Goal: Leave review/rating

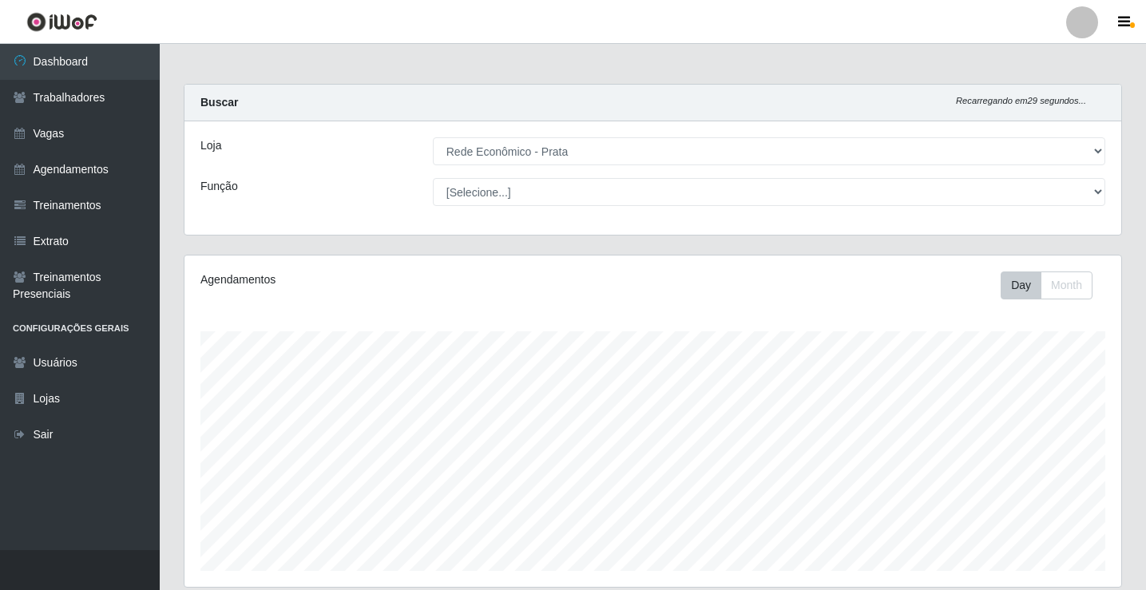
select select "192"
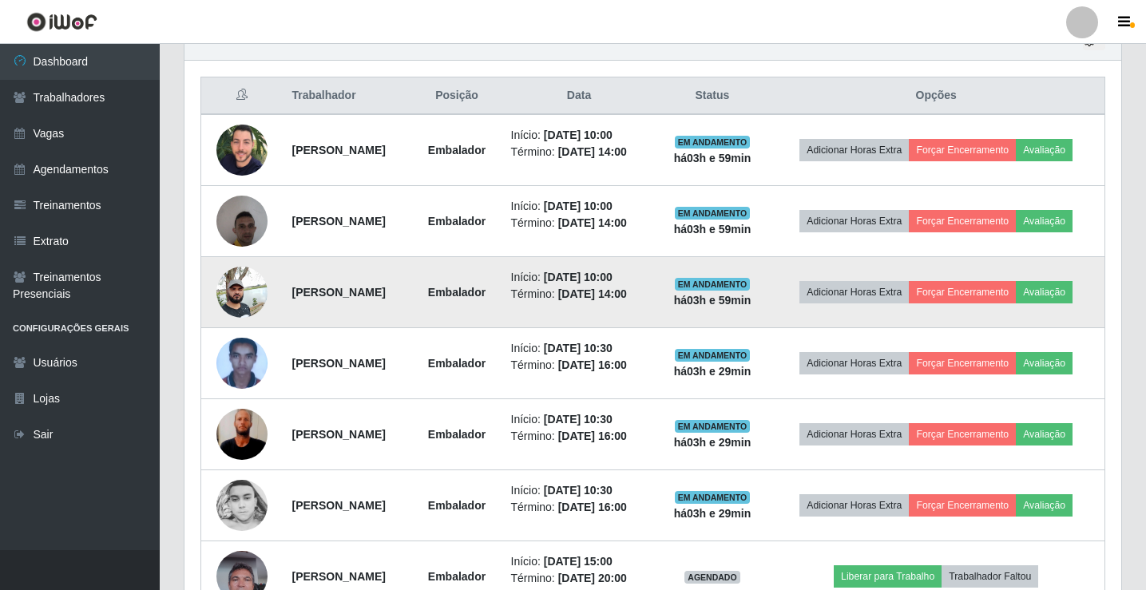
scroll to position [331, 936]
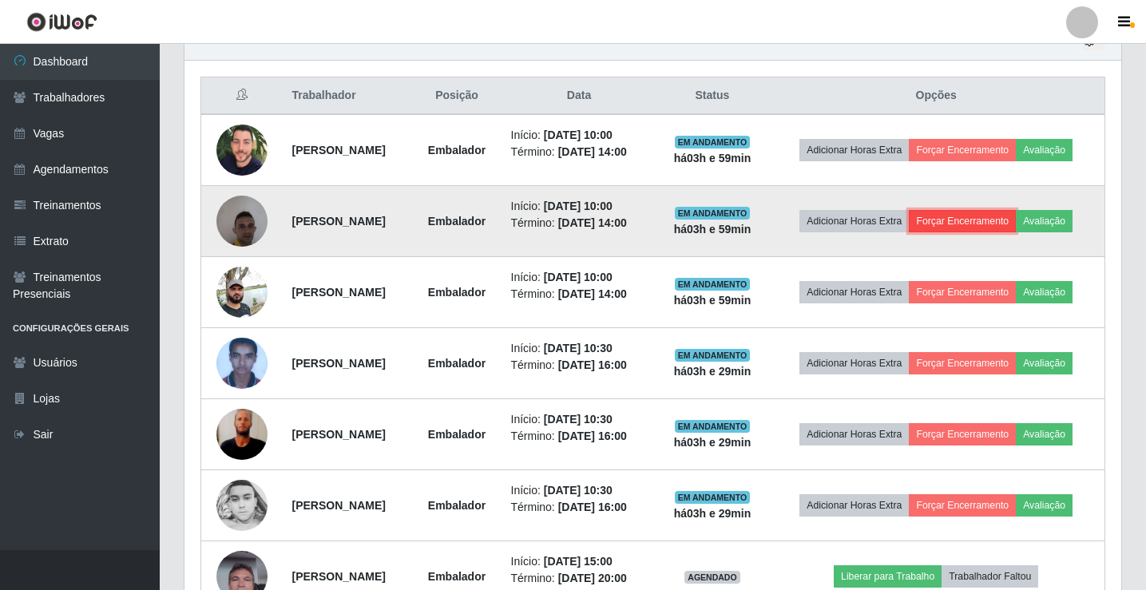
click at [996, 231] on button "Forçar Encerramento" at bounding box center [961, 221] width 107 height 22
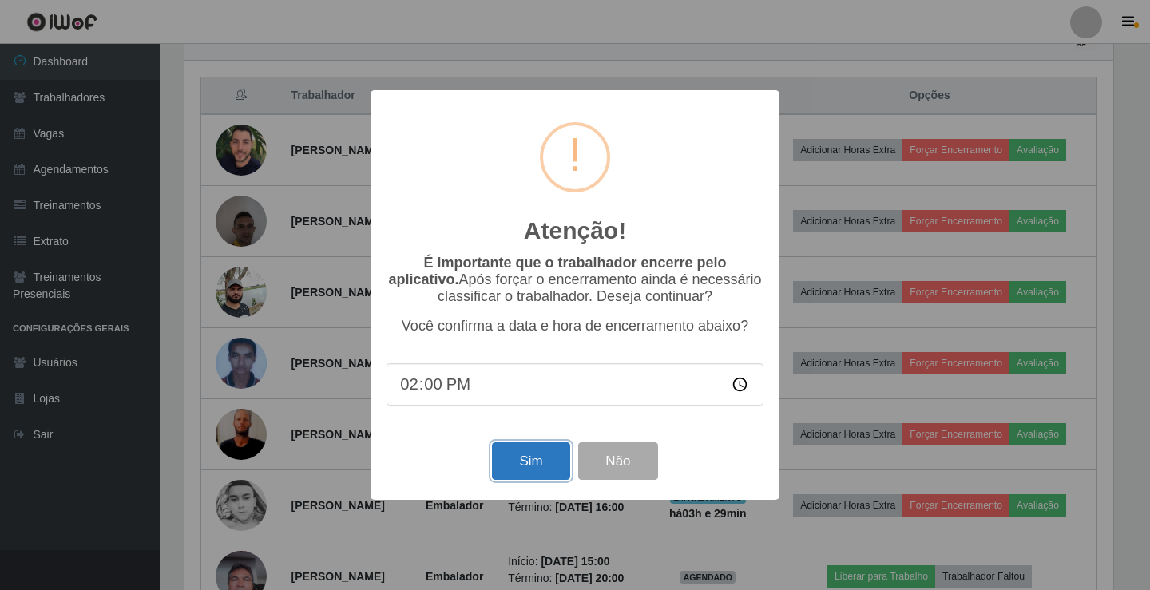
click at [550, 457] on button "Sim" at bounding box center [530, 461] width 77 height 38
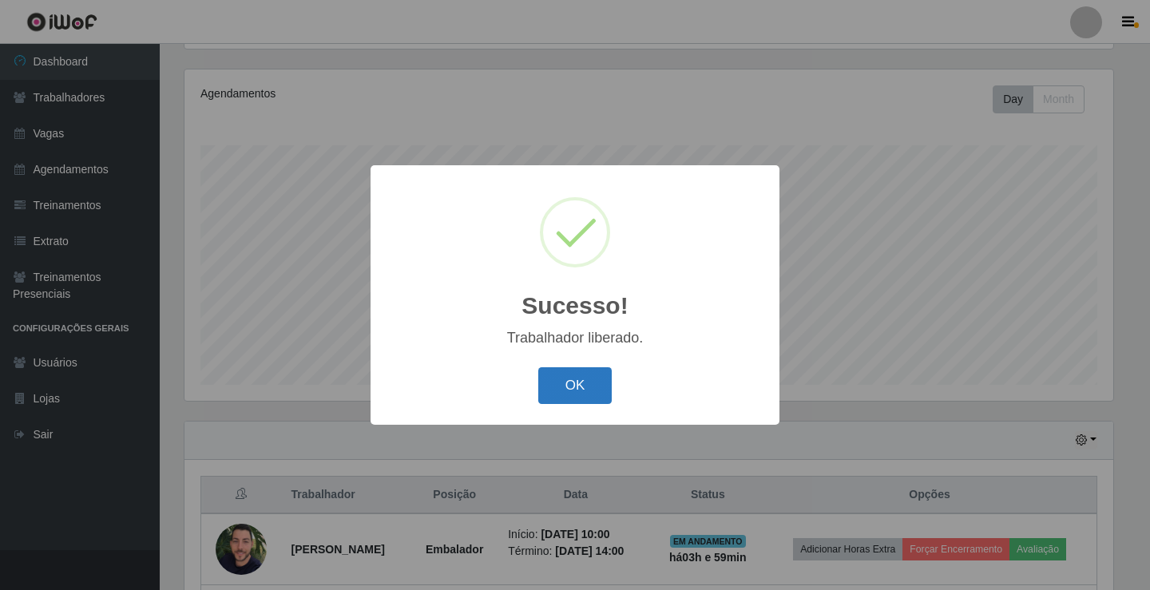
click at [578, 392] on button "OK" at bounding box center [575, 386] width 74 height 38
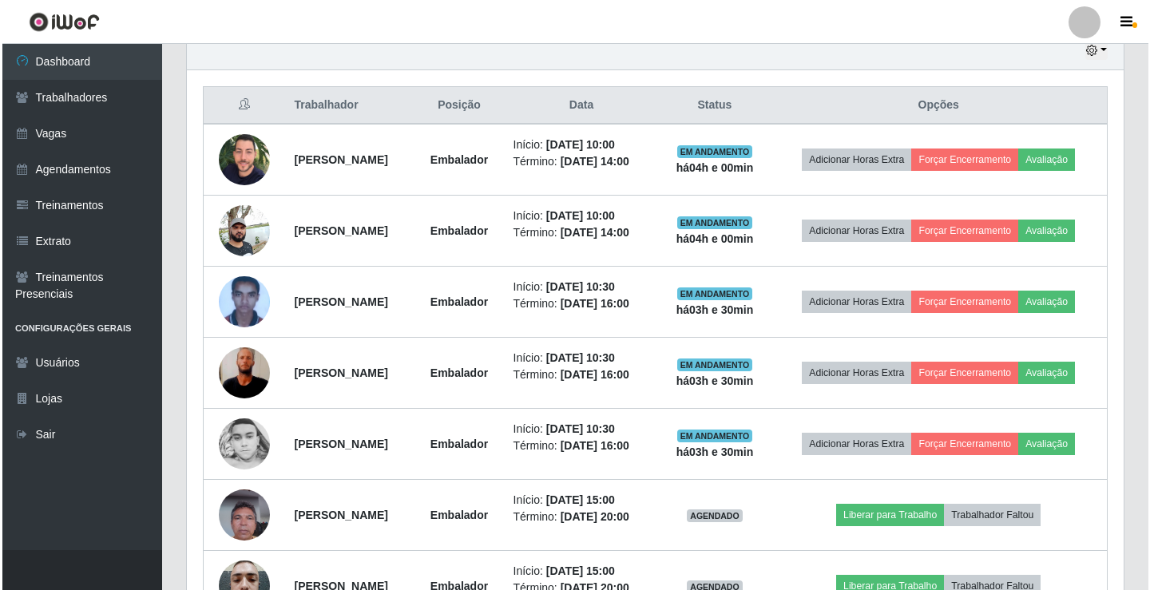
scroll to position [489, 0]
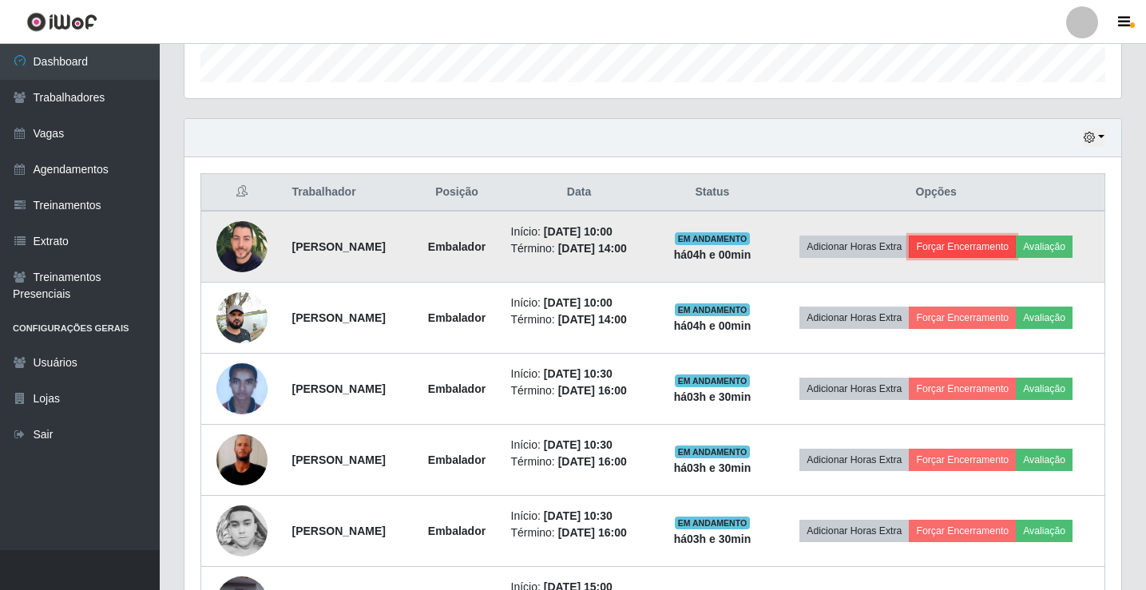
click at [983, 250] on button "Forçar Encerramento" at bounding box center [961, 247] width 107 height 22
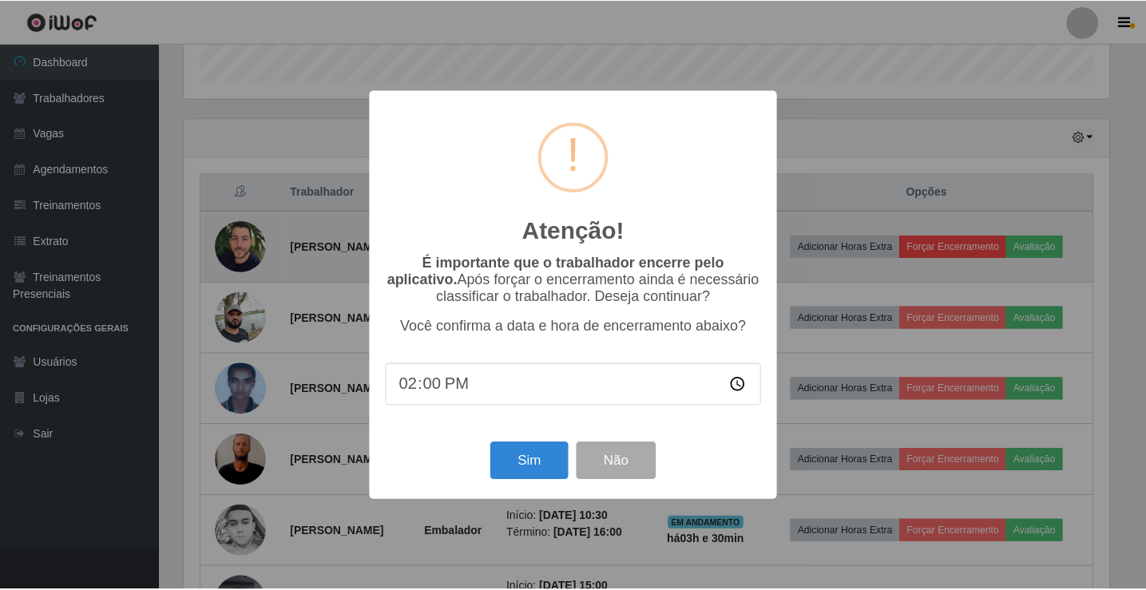
scroll to position [331, 928]
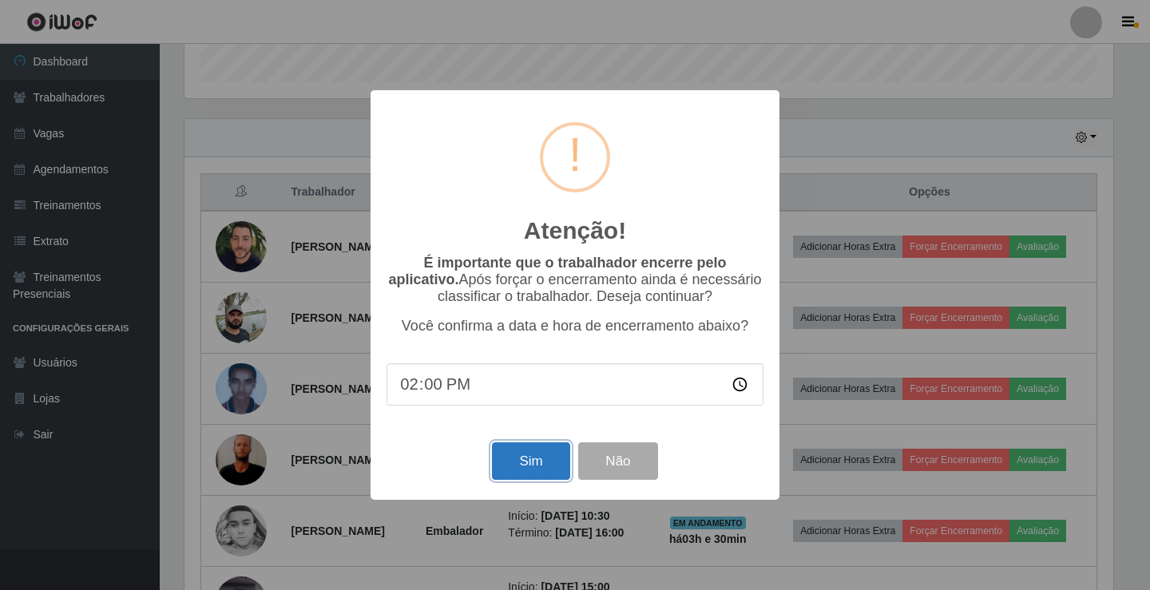
click at [524, 464] on button "Sim" at bounding box center [530, 461] width 77 height 38
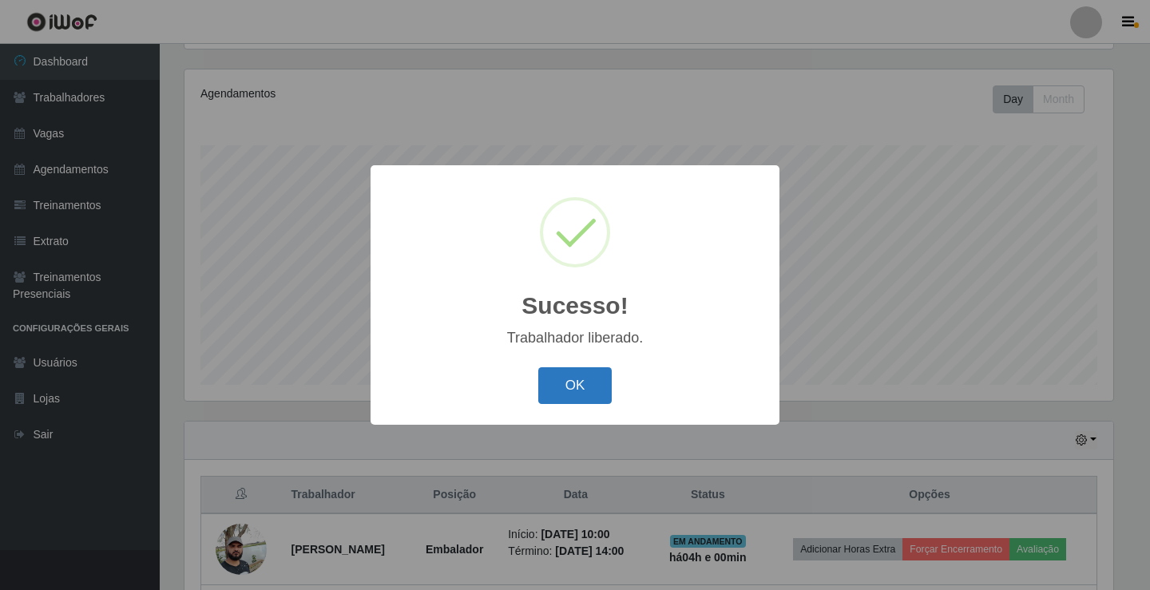
click at [588, 397] on button "OK" at bounding box center [575, 386] width 74 height 38
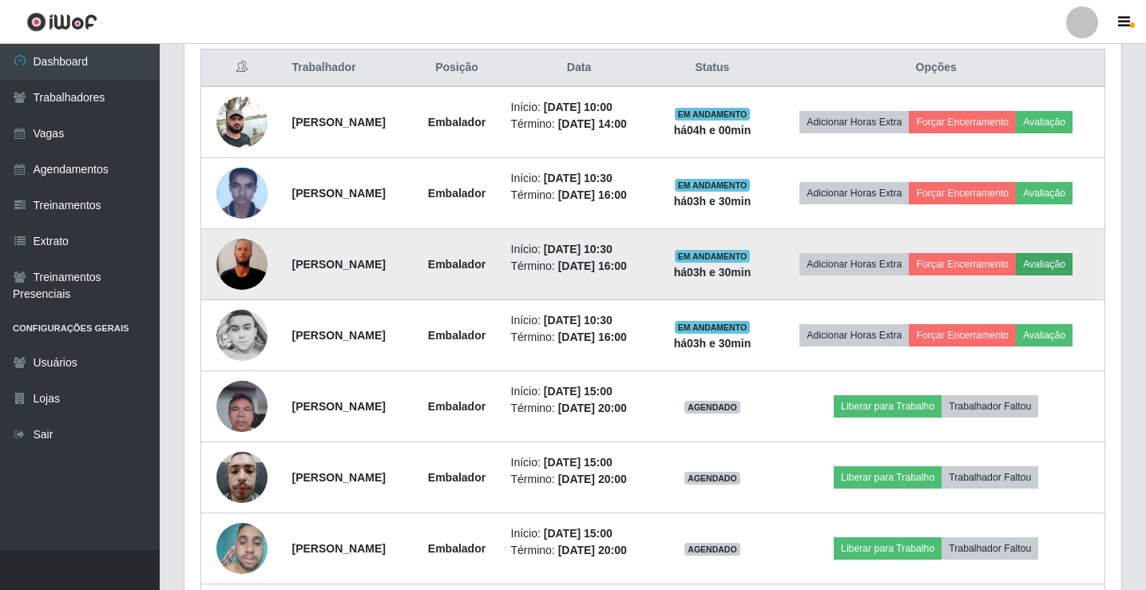
scroll to position [585, 0]
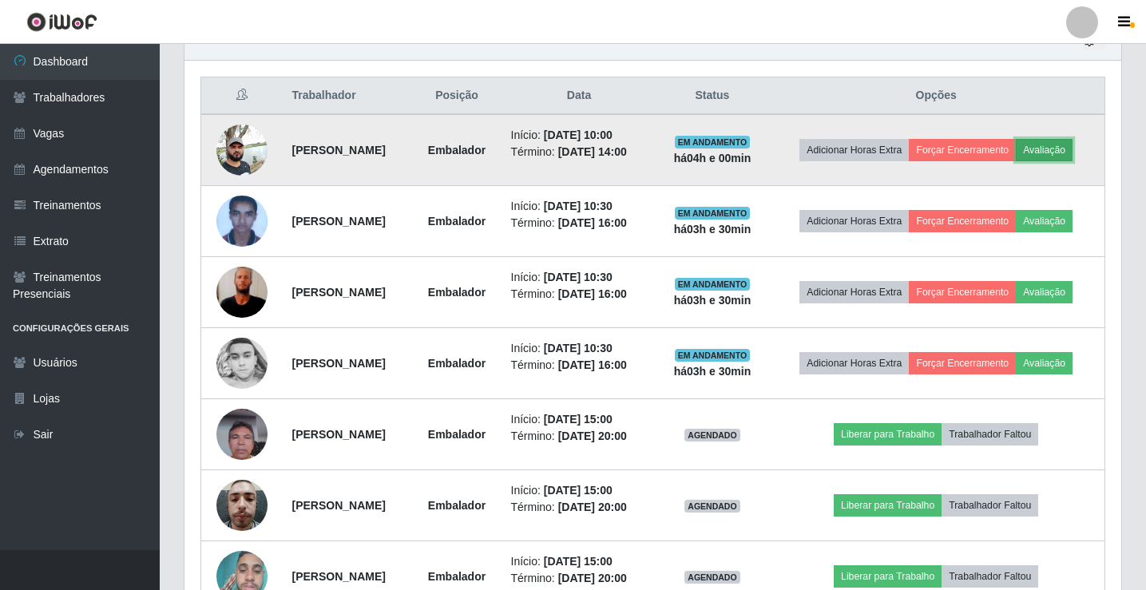
click at [1063, 148] on button "Avaliação" at bounding box center [1043, 150] width 57 height 22
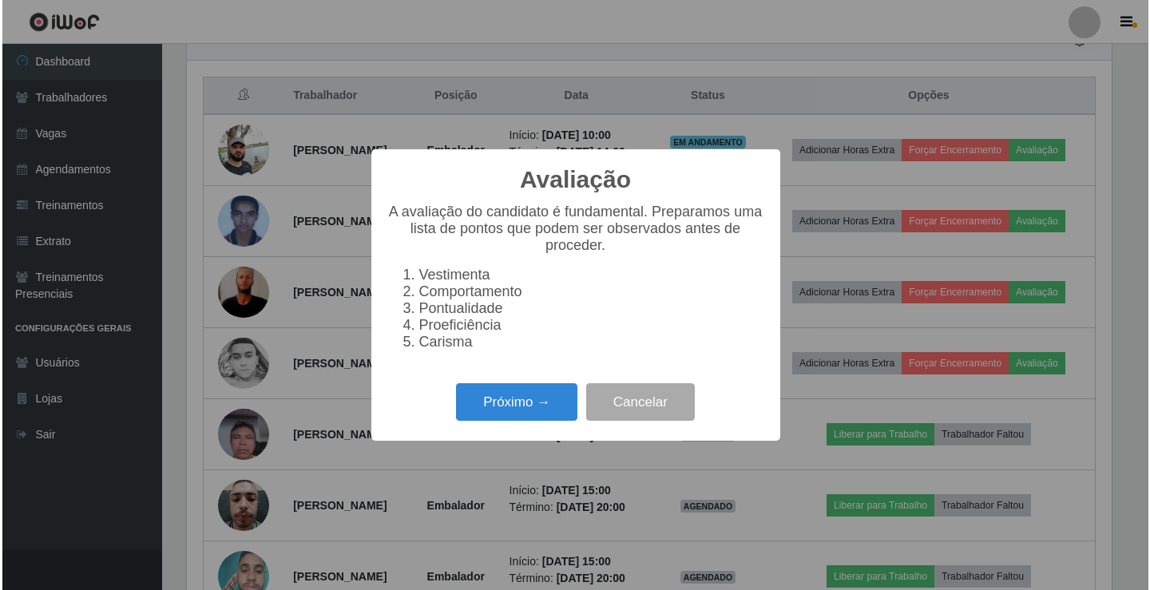
scroll to position [331, 928]
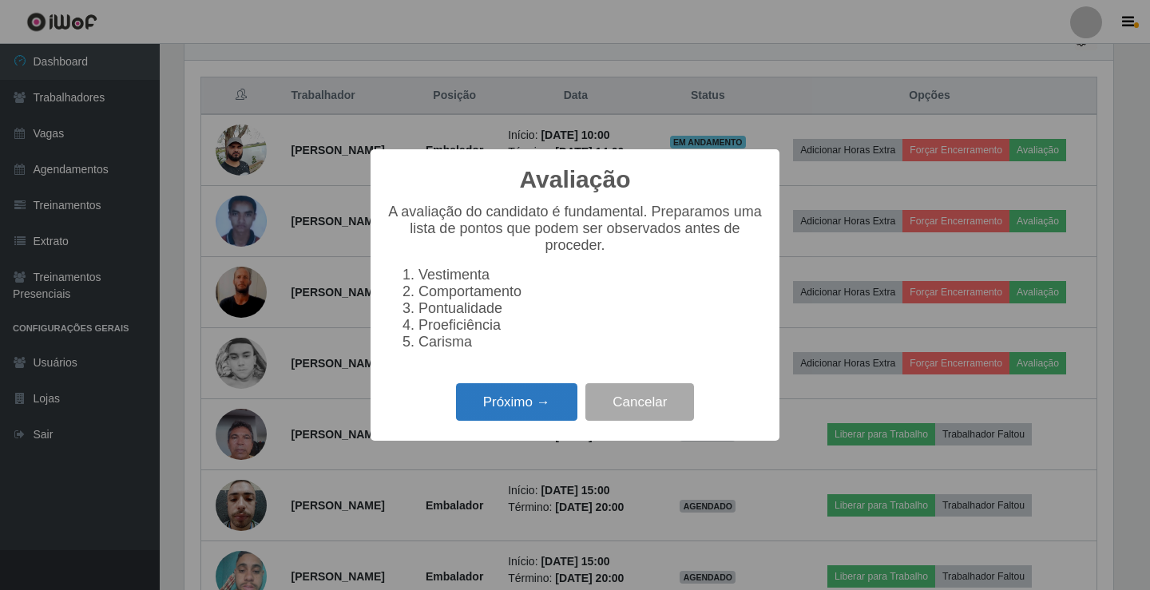
click at [516, 411] on button "Próximo →" at bounding box center [516, 402] width 121 height 38
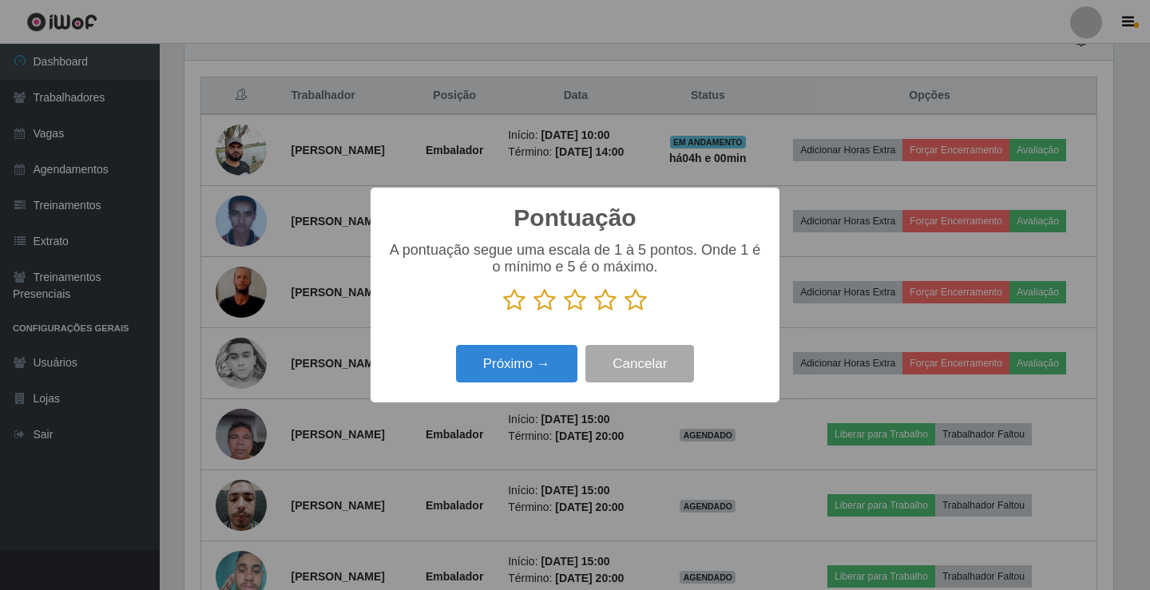
scroll to position [797989, 797392]
click at [516, 309] on icon at bounding box center [514, 300] width 22 height 24
click at [503, 312] on input "radio" at bounding box center [503, 312] width 0 height 0
click at [549, 307] on icon at bounding box center [544, 300] width 22 height 24
click at [533, 312] on input "radio" at bounding box center [533, 312] width 0 height 0
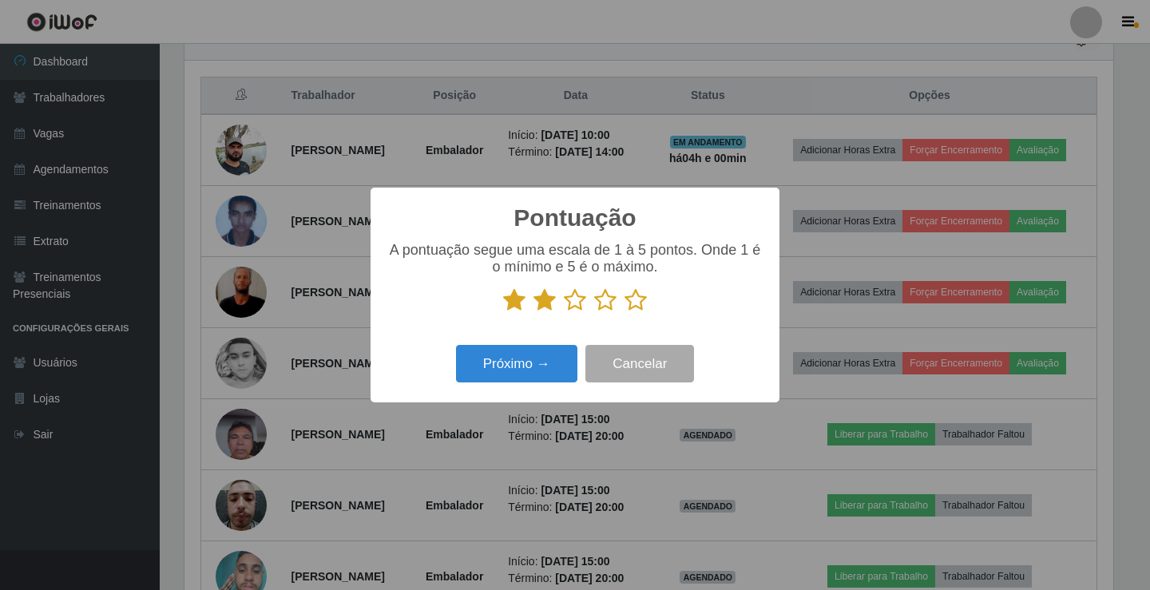
drag, startPoint x: 589, startPoint y: 302, endPoint x: 602, endPoint y: 302, distance: 12.8
click at [594, 302] on p at bounding box center [574, 300] width 377 height 24
click at [624, 302] on p at bounding box center [574, 300] width 377 height 24
click at [639, 302] on icon at bounding box center [635, 300] width 22 height 24
click at [624, 312] on input "radio" at bounding box center [624, 312] width 0 height 0
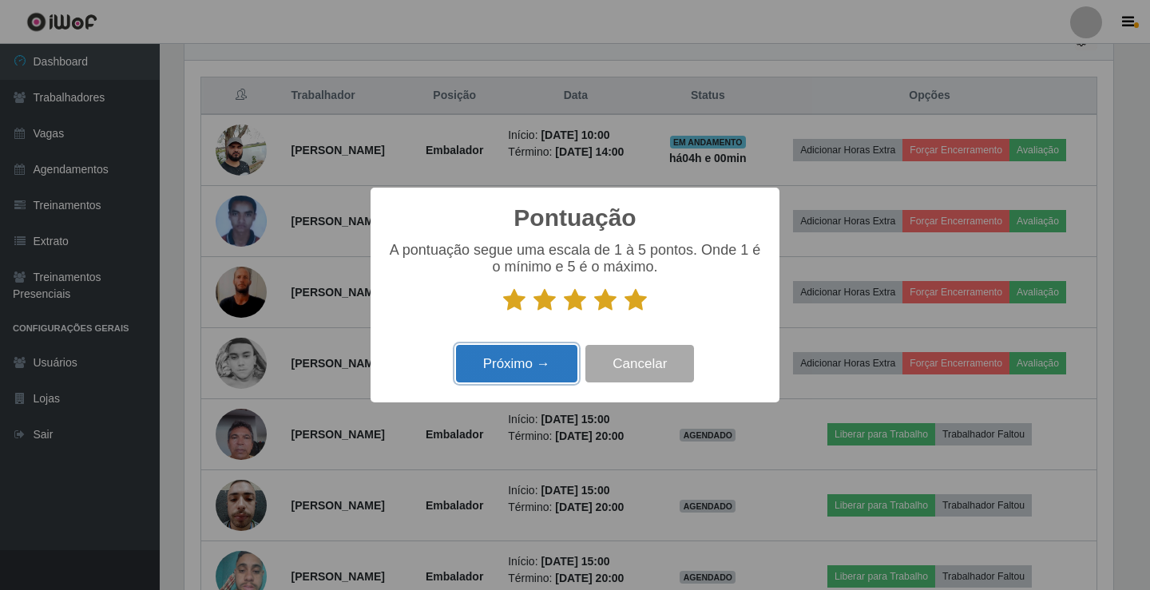
click at [521, 367] on button "Próximo →" at bounding box center [516, 364] width 121 height 38
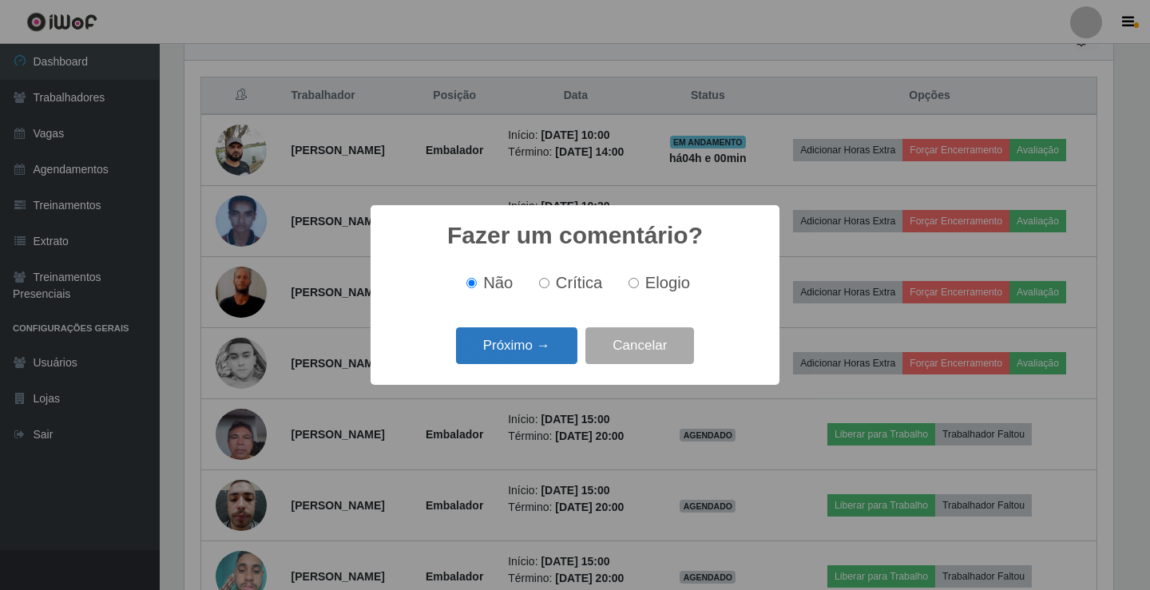
click at [521, 349] on button "Próximo →" at bounding box center [516, 346] width 121 height 38
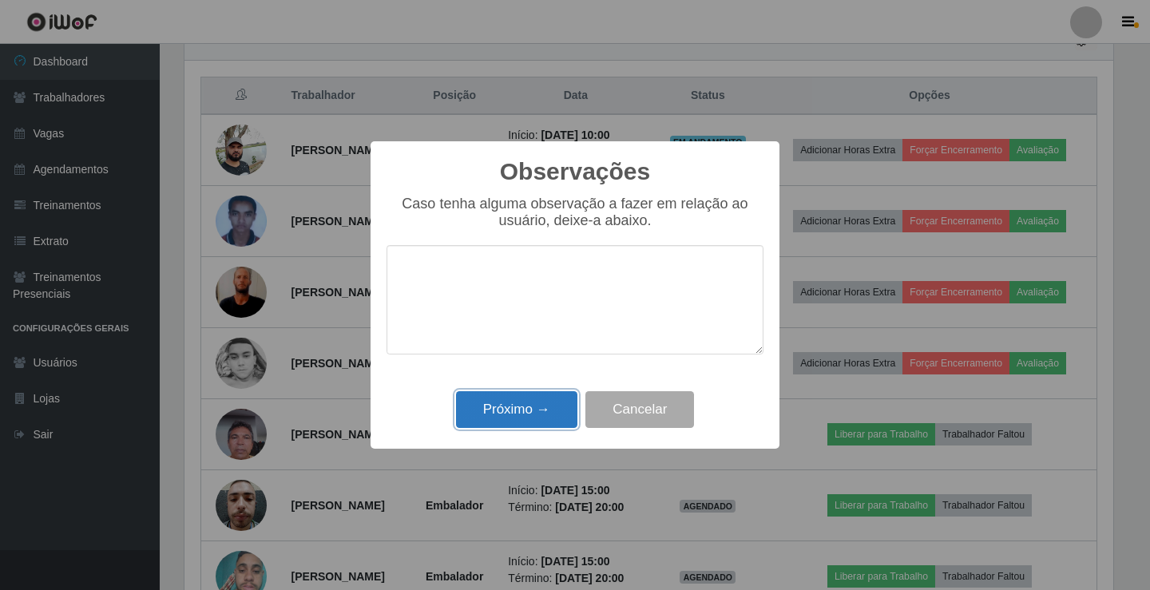
click at [509, 414] on button "Próximo →" at bounding box center [516, 410] width 121 height 38
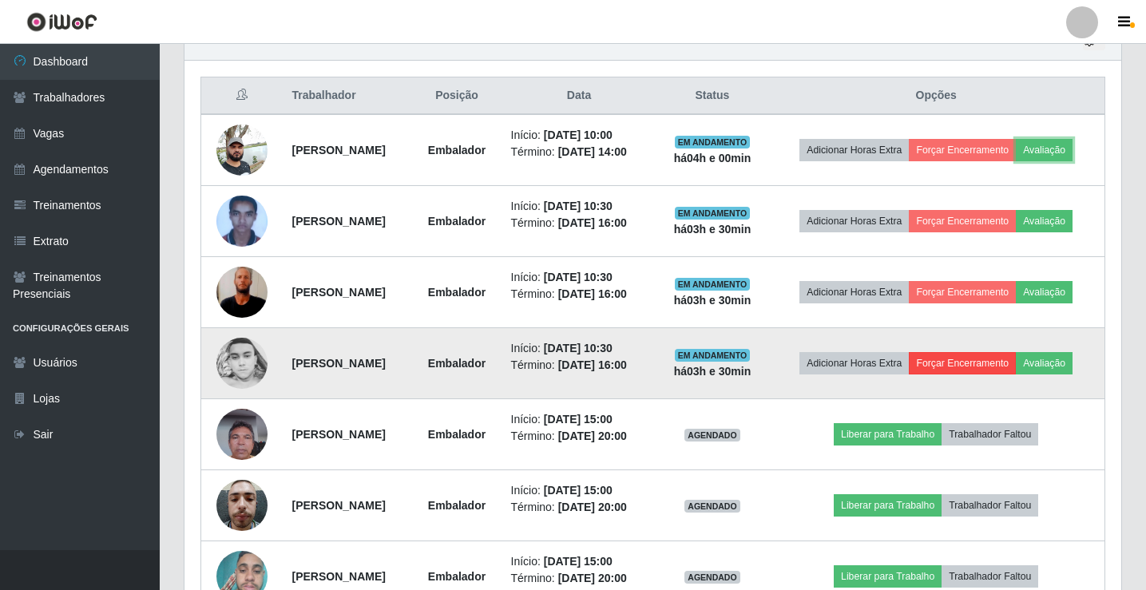
scroll to position [331, 936]
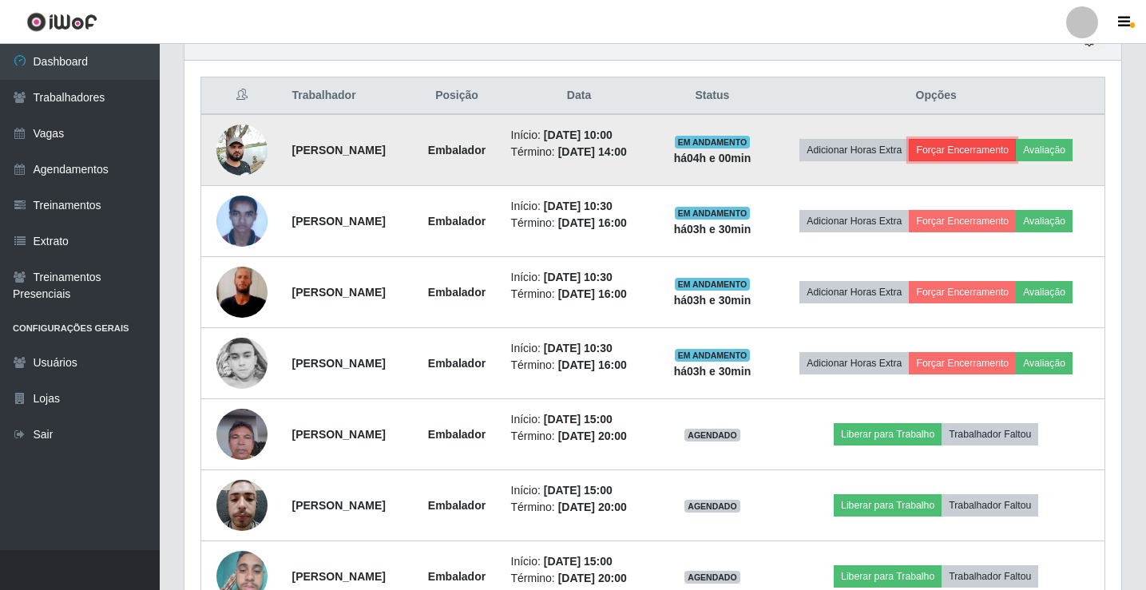
click at [978, 152] on button "Forçar Encerramento" at bounding box center [961, 150] width 107 height 22
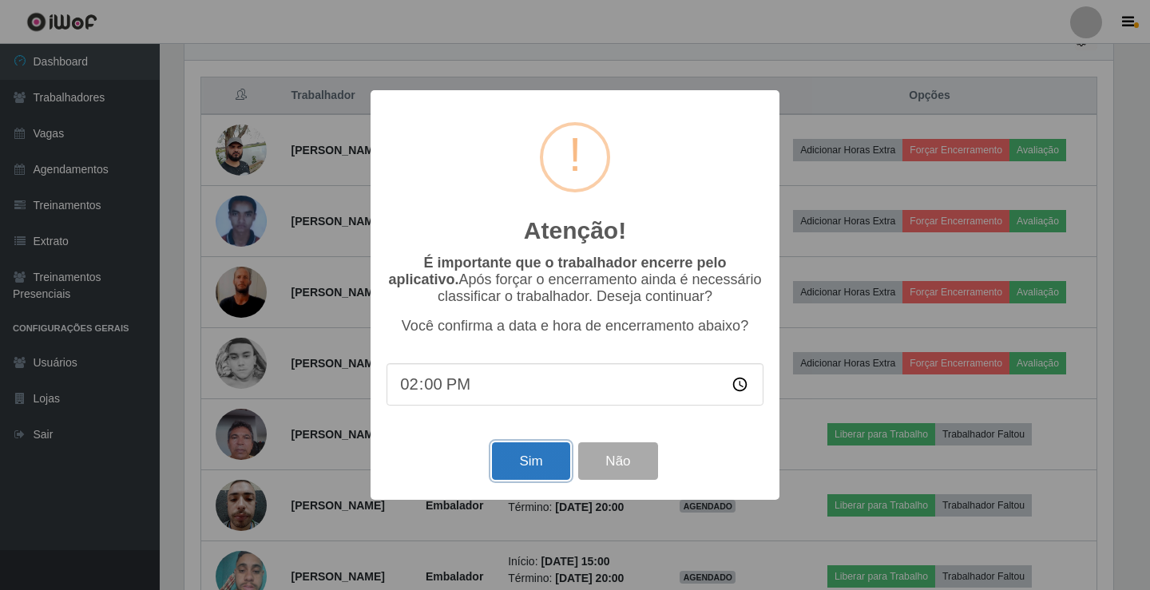
click at [521, 469] on button "Sim" at bounding box center [530, 461] width 77 height 38
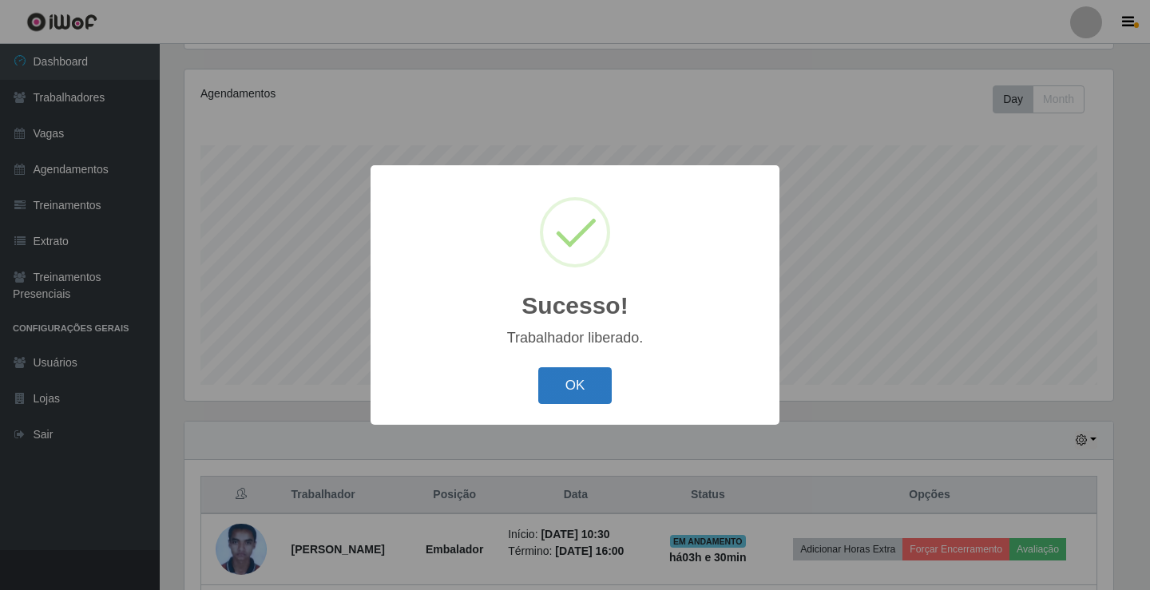
click at [581, 378] on button "OK" at bounding box center [575, 386] width 74 height 38
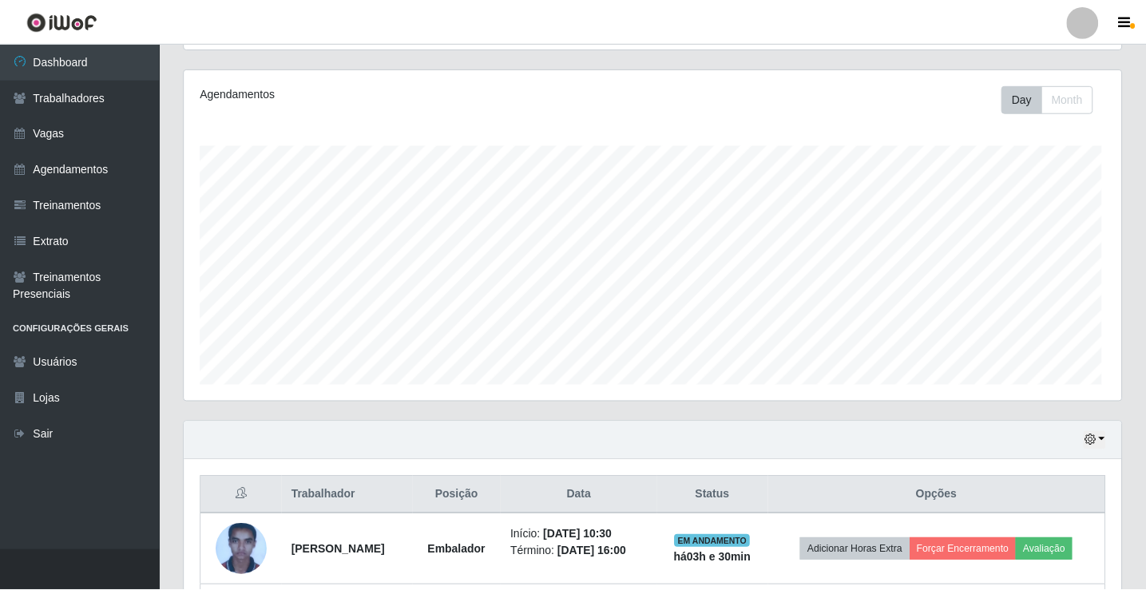
scroll to position [0, 0]
